Goal: Task Accomplishment & Management: Complete application form

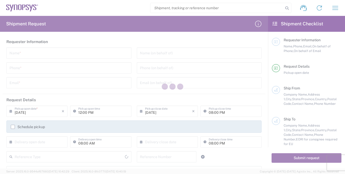
type input "[GEOGRAPHIC_DATA]"
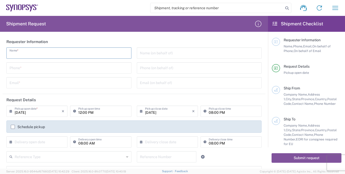
click at [32, 52] on input "text" at bounding box center [69, 52] width 119 height 9
type input "[PERSON_NAME]"
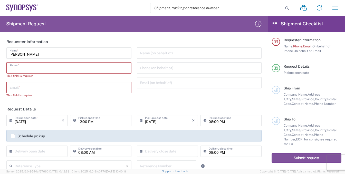
click at [34, 68] on input "tel" at bounding box center [69, 67] width 119 height 9
type input "8585762600"
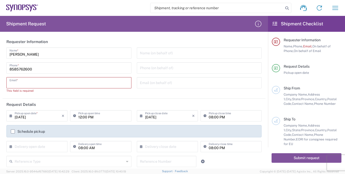
click at [41, 85] on input "text" at bounding box center [69, 82] width 119 height 9
type input "[EMAIL_ADDRESS][DOMAIN_NAME]"
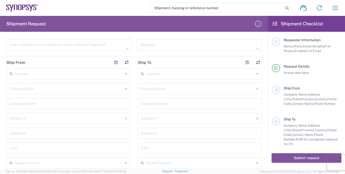
scroll to position [154, 0]
click at [40, 103] on input "text" at bounding box center [69, 103] width 118 height 9
type input "Kyocera International"
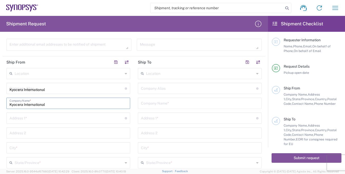
type input "[STREET_ADDRESS][PERSON_NAME]"
type input "SANTA [PERSON_NAME]"
type input "[US_STATE]"
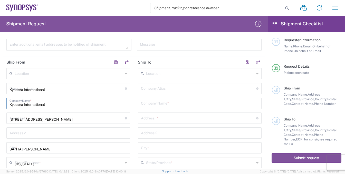
type input "[GEOGRAPHIC_DATA]"
type input "95054"
type input "8585762600"
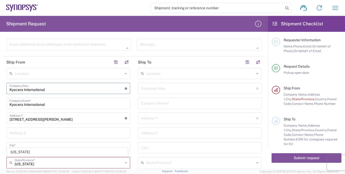
click at [56, 88] on input "Kyocera International" at bounding box center [67, 88] width 115 height 9
type input "K"
click at [67, 119] on input "[STREET_ADDRESS][PERSON_NAME]" at bounding box center [67, 117] width 115 height 9
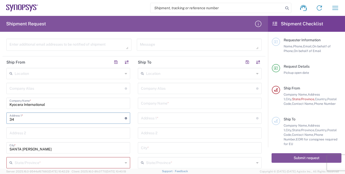
type input "3"
type input "[STREET_ADDRESS]"
click at [42, 149] on input "SANTA [PERSON_NAME]" at bounding box center [69, 147] width 118 height 9
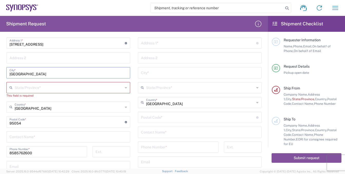
scroll to position [231, 0]
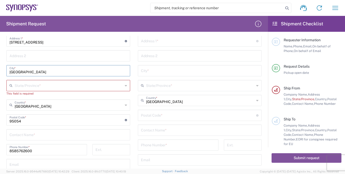
type input "[GEOGRAPHIC_DATA]"
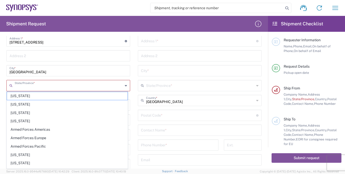
click at [36, 86] on input "text" at bounding box center [69, 85] width 108 height 9
click at [26, 155] on span "[US_STATE]" at bounding box center [67, 155] width 121 height 8
type input "[US_STATE]"
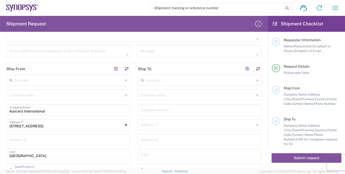
scroll to position [129, 0]
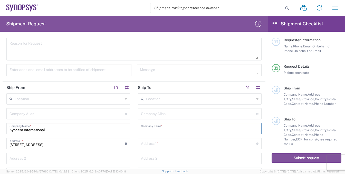
click at [174, 130] on input "text" at bounding box center [200, 128] width 118 height 9
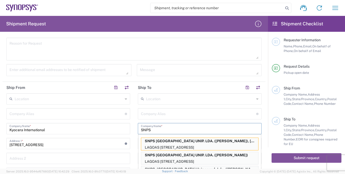
scroll to position [245, 0]
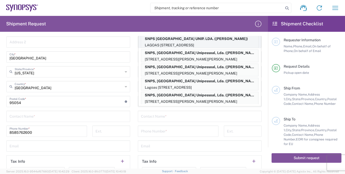
click at [184, 38] on p "SNPS [GEOGRAPHIC_DATA] UNIP. LDA. ([PERSON_NAME])" at bounding box center [199, 39] width 117 height 6
type input "SNPS [GEOGRAPHIC_DATA] UNIP. LDA."
type input "[GEOGRAPHIC_DATA] EDIFICIO 4 PISO 2"
type input "[GEOGRAPHIC_DATA]"
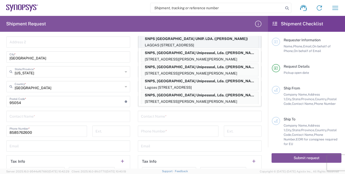
type input "2740-267"
type input "[PERSON_NAME]"
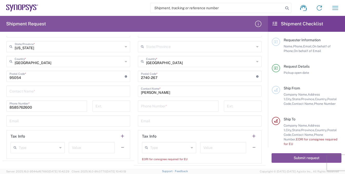
scroll to position [282, 0]
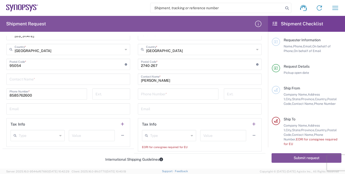
click at [187, 134] on div "Type" at bounding box center [169, 135] width 54 height 11
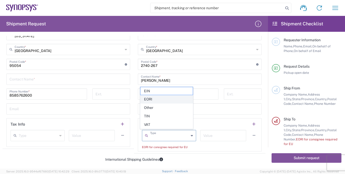
click at [153, 101] on span "EORI" at bounding box center [166, 100] width 52 height 8
type input "EORI"
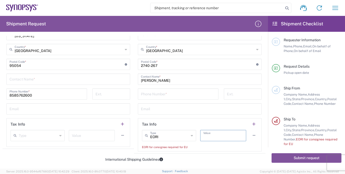
click at [213, 135] on input "text" at bounding box center [223, 135] width 40 height 9
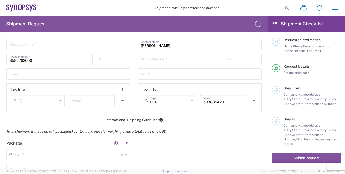
scroll to position [359, 0]
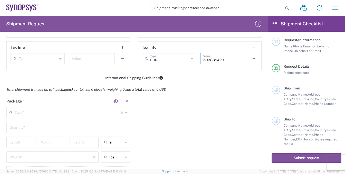
type input "503835420"
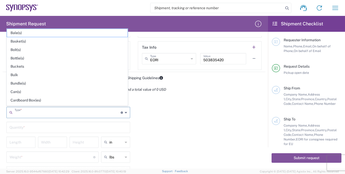
click at [40, 113] on input "text" at bounding box center [68, 112] width 106 height 9
click at [33, 100] on span "Cardboard Box(es)" at bounding box center [67, 101] width 121 height 8
type input "Cardboard Box(es)"
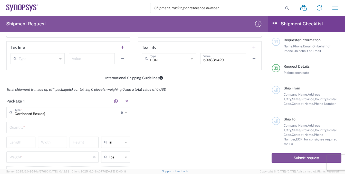
click at [29, 127] on input "text" at bounding box center [69, 127] width 118 height 9
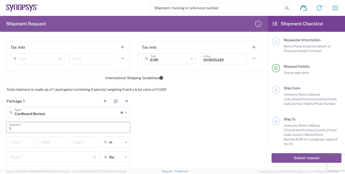
type input "1"
click at [23, 143] on input "number" at bounding box center [21, 142] width 23 height 9
type input "20"
type input "16"
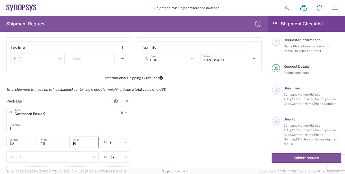
type input "16"
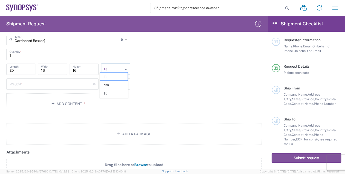
scroll to position [436, 0]
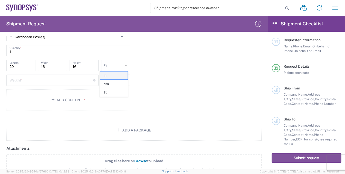
click at [105, 76] on span "in" at bounding box center [113, 76] width 27 height 8
click at [125, 64] on icon at bounding box center [126, 65] width 2 height 8
click at [111, 93] on span "in" at bounding box center [113, 93] width 27 height 8
type input "in"
click at [25, 80] on input "number" at bounding box center [52, 79] width 84 height 9
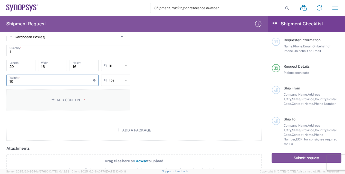
type input "10"
click at [47, 100] on button "Add Content *" at bounding box center [68, 100] width 124 height 21
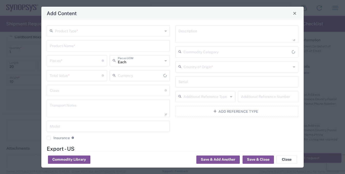
type input "US Dollar"
click at [81, 29] on input "text" at bounding box center [109, 30] width 108 height 9
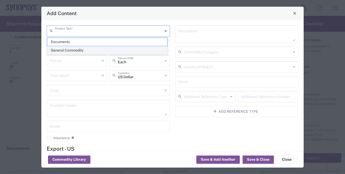
click at [74, 50] on span "General Commodity" at bounding box center [107, 50] width 120 height 8
type input "General Commodity"
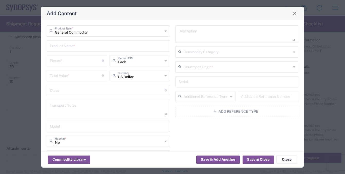
click at [75, 50] on div "Product Name *" at bounding box center [108, 45] width 123 height 11
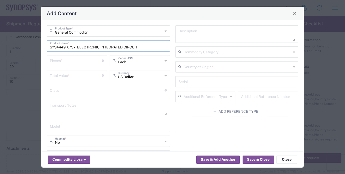
type input "SYS4449 X737 ELECTRONIC INTEGRATED CIRCUIT"
click at [69, 64] on input "number" at bounding box center [76, 60] width 52 height 9
type input "149"
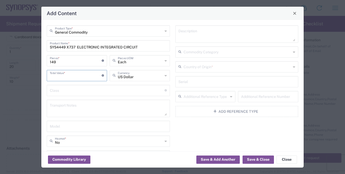
click at [73, 76] on input "number" at bounding box center [76, 75] width 52 height 9
type input "26423.66"
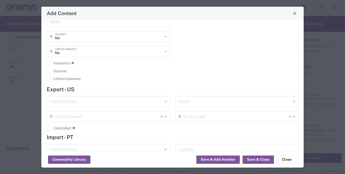
scroll to position [125, 0]
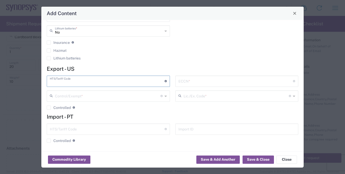
click at [76, 80] on input "text" at bounding box center [107, 81] width 115 height 9
type input "8542.31.0030"
click at [99, 96] on input "text" at bounding box center [108, 95] width 106 height 9
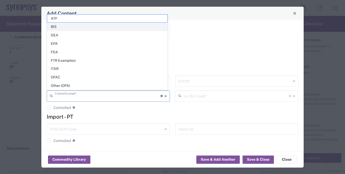
click at [61, 30] on span "BIS" at bounding box center [107, 27] width 120 height 8
type input "BIS"
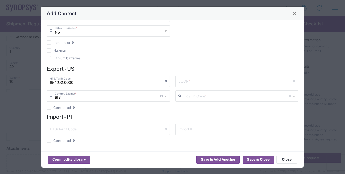
click at [210, 80] on input "text" at bounding box center [235, 81] width 115 height 9
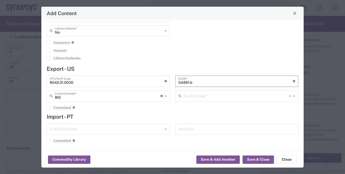
type input "5A991.b"
click at [208, 97] on input "text" at bounding box center [237, 95] width 106 height 9
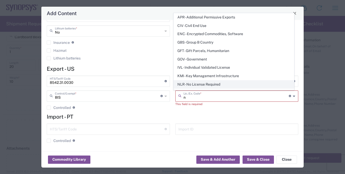
click at [210, 85] on span "NLR - No License Required" at bounding box center [234, 85] width 120 height 8
type input "NLR - No License Required"
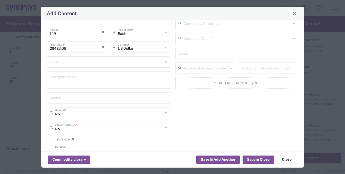
scroll to position [0, 0]
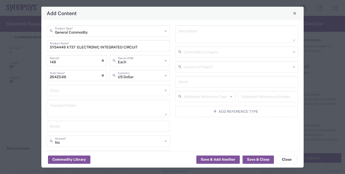
click at [204, 69] on input "text" at bounding box center [238, 66] width 108 height 9
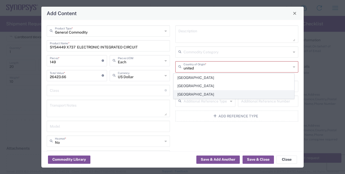
click at [187, 95] on span "[GEOGRAPHIC_DATA]" at bounding box center [234, 95] width 120 height 8
type input "[GEOGRAPHIC_DATA]"
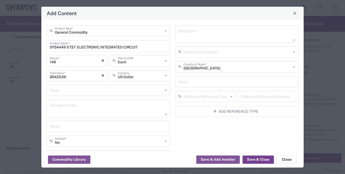
click at [255, 159] on button "Save & Close" at bounding box center [258, 160] width 31 height 8
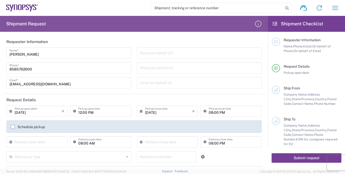
click at [307, 158] on button "Submit request" at bounding box center [307, 159] width 70 height 10
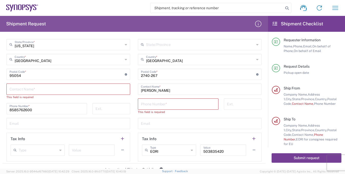
scroll to position [308, 0]
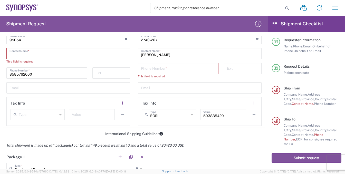
click at [46, 56] on input "text" at bounding box center [69, 53] width 118 height 9
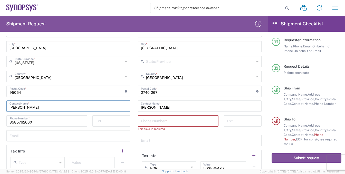
scroll to position [231, 0]
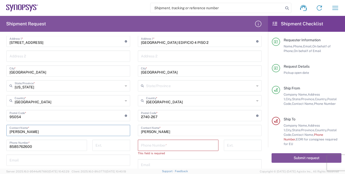
type input "[PERSON_NAME]"
click at [175, 147] on input "tel" at bounding box center [178, 145] width 74 height 9
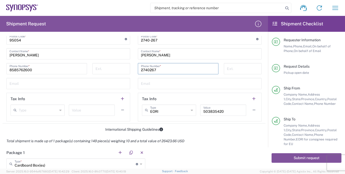
scroll to position [308, 0]
type input "2740267"
click at [307, 157] on button "Submit request" at bounding box center [307, 159] width 70 height 10
